Goal: Task Accomplishment & Management: Manage account settings

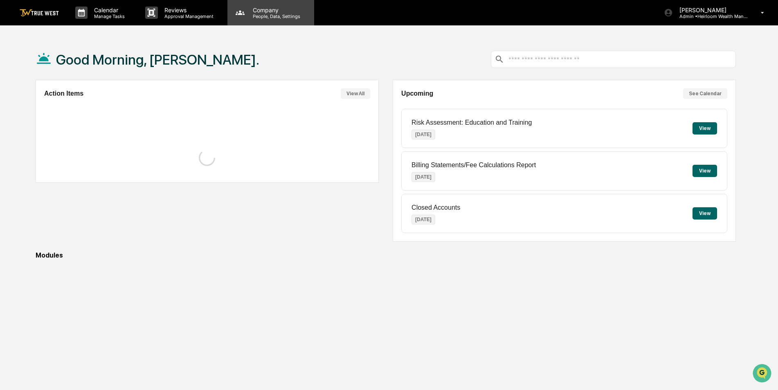
click at [262, 16] on p "People, Data, Settings" at bounding box center [275, 16] width 58 height 6
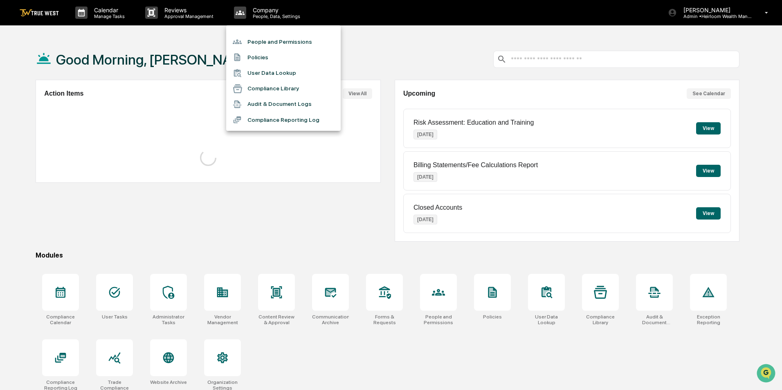
click at [261, 38] on li "People and Permissions" at bounding box center [283, 42] width 114 height 16
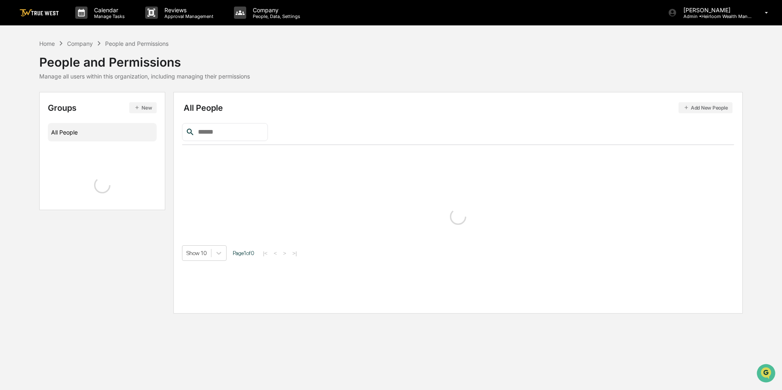
click at [221, 131] on input "text" at bounding box center [230, 132] width 70 height 11
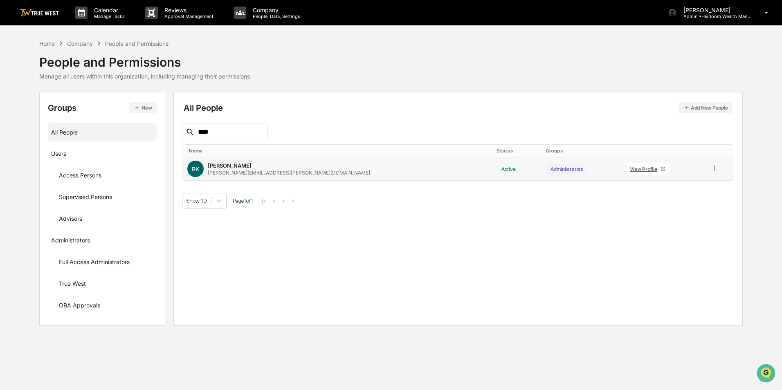
click at [711, 169] on icon at bounding box center [715, 168] width 8 height 8
click at [677, 182] on div "Groups & Permissions" at bounding box center [678, 182] width 68 height 10
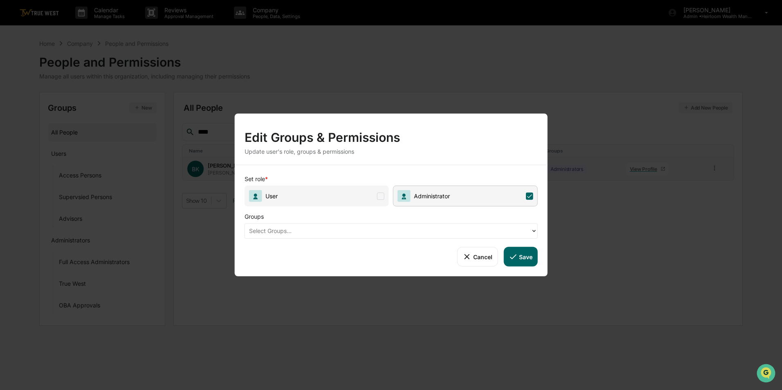
click at [397, 229] on div at bounding box center [388, 230] width 278 height 9
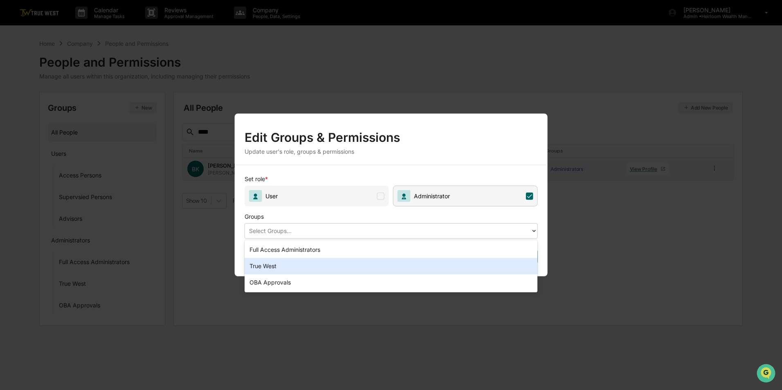
click at [374, 265] on div "True West" at bounding box center [391, 266] width 293 height 16
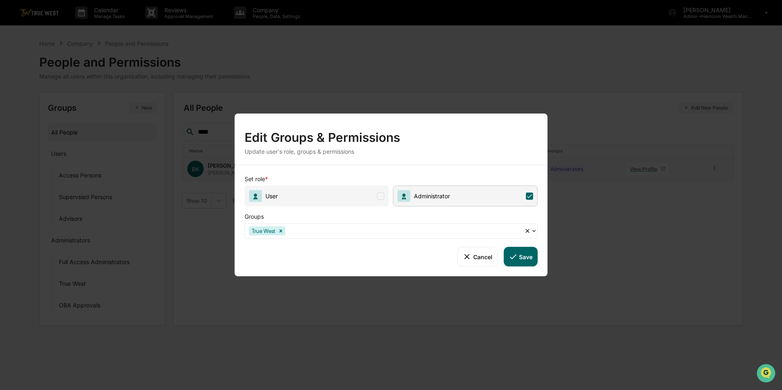
click at [526, 257] on button "Save" at bounding box center [520, 257] width 34 height 20
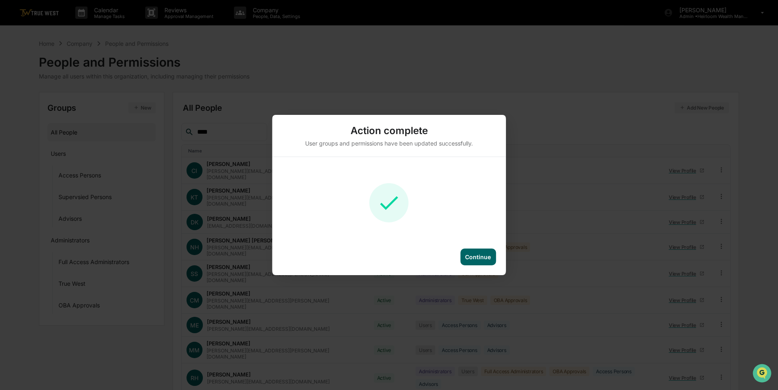
click at [478, 260] on div "Continue" at bounding box center [478, 257] width 26 height 7
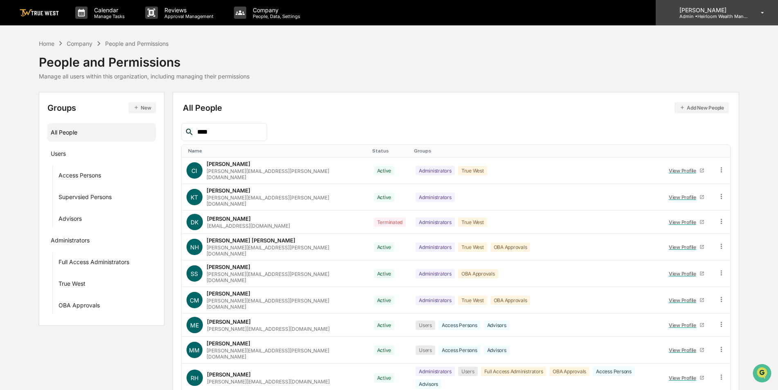
click at [710, 19] on p "Admin • Heirloom Wealth Management" at bounding box center [711, 16] width 76 height 6
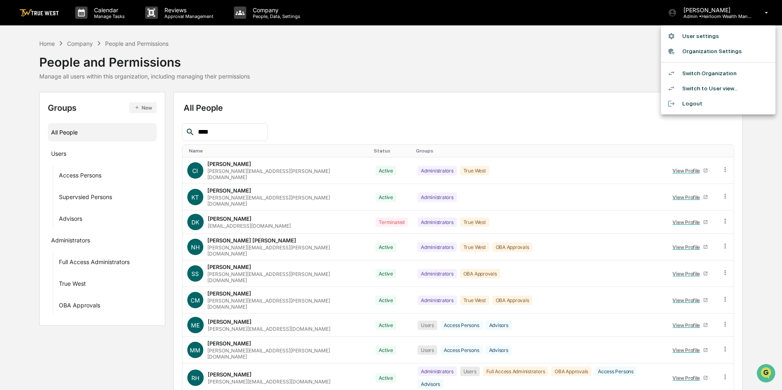
click at [231, 135] on div at bounding box center [391, 195] width 782 height 390
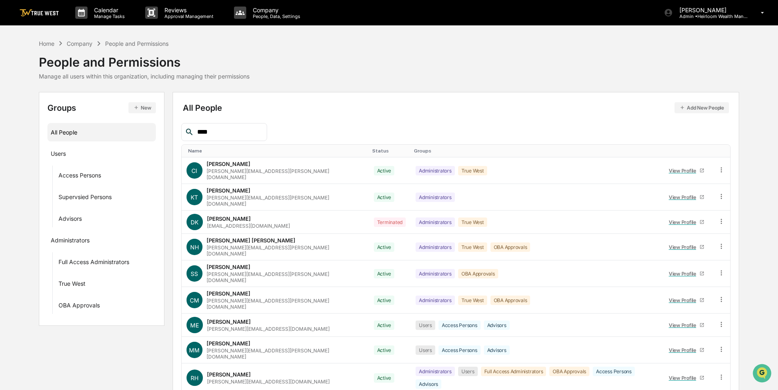
click at [226, 131] on input "****" at bounding box center [229, 132] width 70 height 11
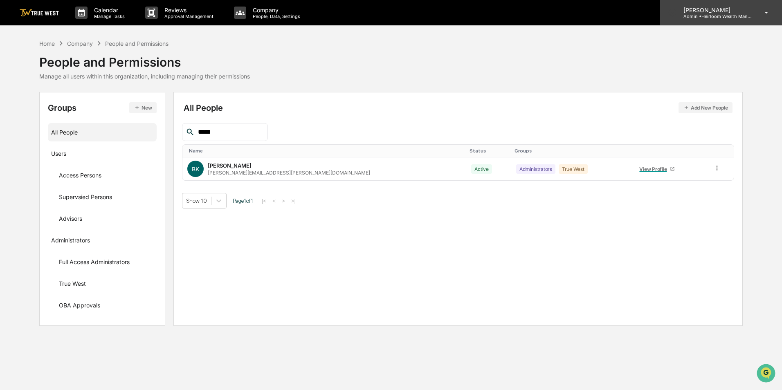
type input "*****"
click at [713, 19] on div "[PERSON_NAME] Admin • Heirloom Wealth Management" at bounding box center [721, 12] width 122 height 25
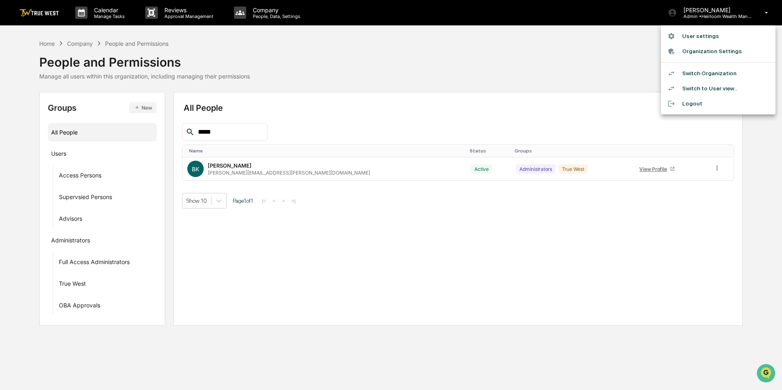
click at [698, 69] on li "Switch Organization" at bounding box center [718, 73] width 114 height 15
